Goal: Task Accomplishment & Management: Manage account settings

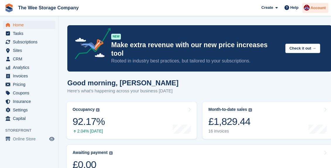
click at [318, 8] on span "Account" at bounding box center [318, 8] width 15 height 6
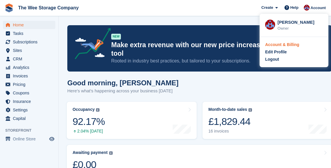
click at [289, 46] on div "Account & Billing" at bounding box center [282, 45] width 34 height 6
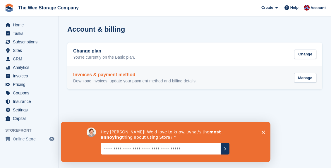
click at [166, 76] on h2 "Invoices & payment method" at bounding box center [135, 74] width 124 height 5
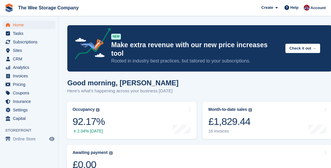
scroll to position [231, 0]
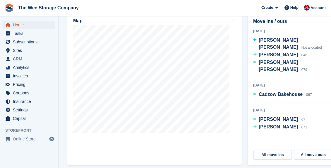
click at [22, 25] on span "Home" at bounding box center [30, 25] width 35 height 8
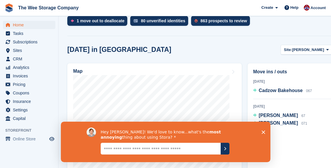
scroll to position [0, 0]
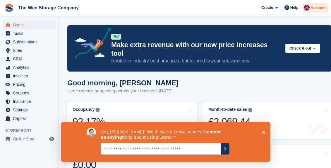
click at [316, 9] on span "Account" at bounding box center [318, 8] width 15 height 6
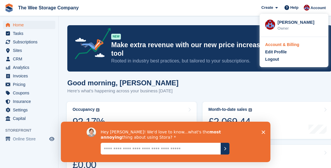
click at [285, 42] on div "Account & Billing" at bounding box center [282, 45] width 34 height 6
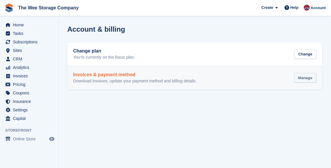
click at [304, 80] on div "Manage" at bounding box center [305, 78] width 22 height 10
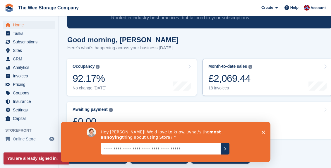
scroll to position [43, 0]
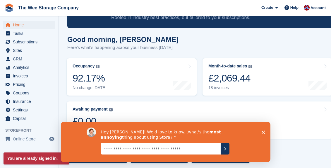
click at [262, 131] on icon "Close survey" at bounding box center [264, 132] width 4 height 4
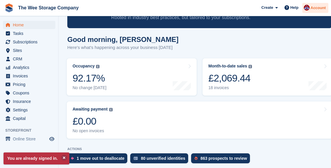
click at [310, 9] on div "Account" at bounding box center [316, 8] width 26 height 10
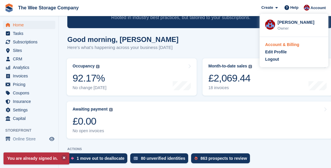
click at [289, 43] on div "Account & Billing" at bounding box center [282, 45] width 34 height 6
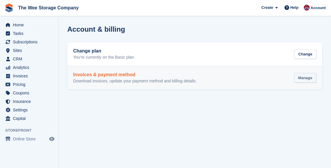
click at [297, 81] on div "Manage" at bounding box center [305, 78] width 22 height 10
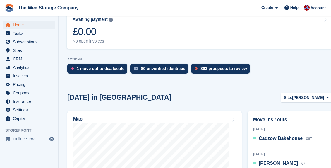
scroll to position [158, 0]
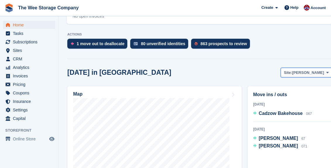
click at [316, 68] on button "Site: HAMILTON" at bounding box center [306, 73] width 51 height 10
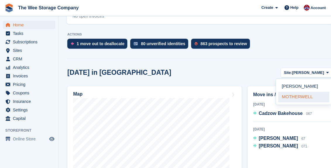
click at [303, 92] on link "MOTHERWELL" at bounding box center [304, 97] width 51 height 11
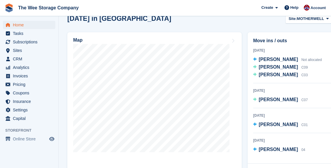
scroll to position [213, 0]
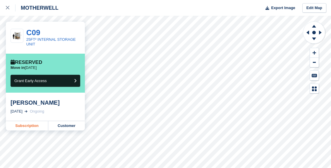
click at [20, 127] on link "Subscription" at bounding box center [27, 125] width 42 height 9
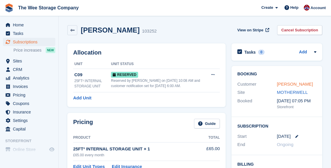
click at [289, 86] on link "[PERSON_NAME]" at bounding box center [295, 83] width 36 height 5
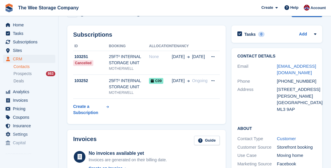
scroll to position [25, 0]
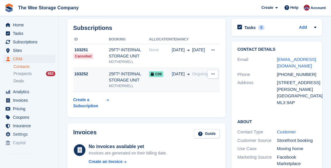
click at [181, 75] on span "06 Sep" at bounding box center [178, 74] width 13 height 6
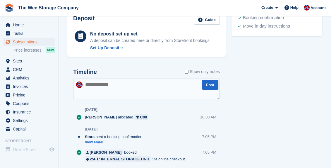
scroll to position [243, 0]
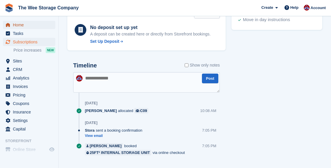
click at [16, 25] on span "Home" at bounding box center [30, 25] width 35 height 8
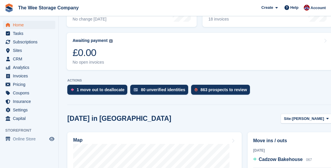
scroll to position [112, 0]
